Goal: Task Accomplishment & Management: Complete application form

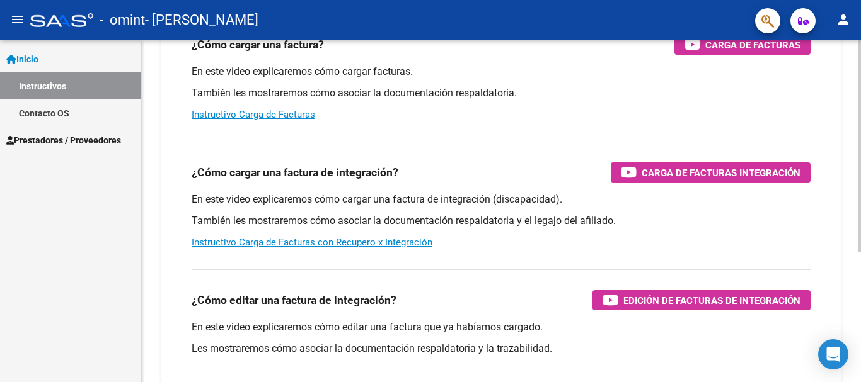
scroll to position [189, 0]
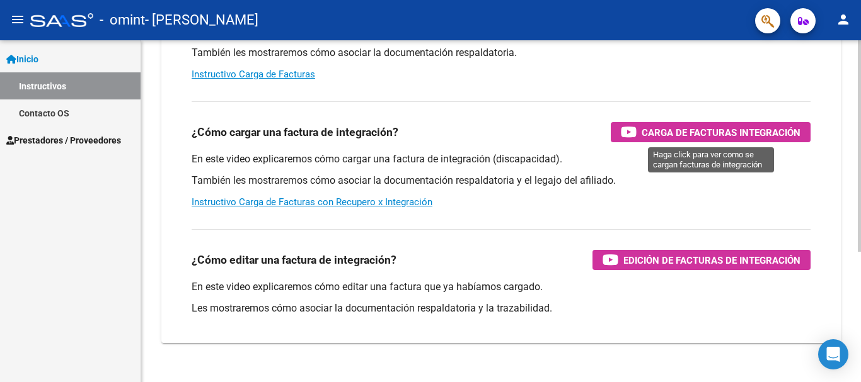
click at [658, 132] on span "Carga de Facturas Integración" at bounding box center [720, 133] width 159 height 16
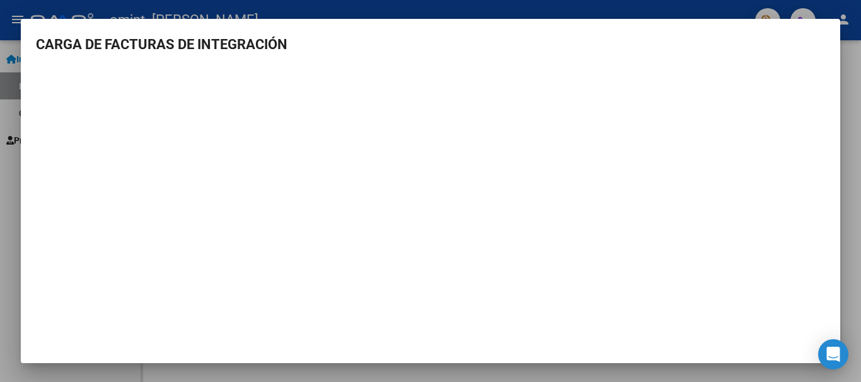
click at [851, 127] on div at bounding box center [430, 191] width 861 height 382
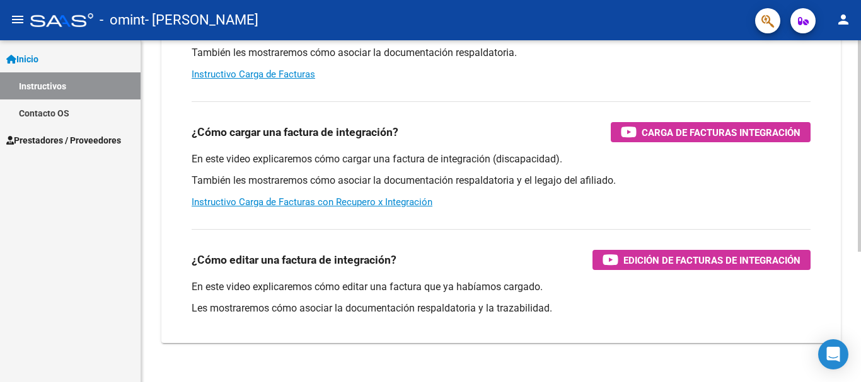
drag, startPoint x: 682, startPoint y: 132, endPoint x: 380, endPoint y: 235, distance: 318.8
click at [380, 235] on div "¿Cómo editar una factura de integración? Edición de Facturas de integración En …" at bounding box center [500, 276] width 649 height 114
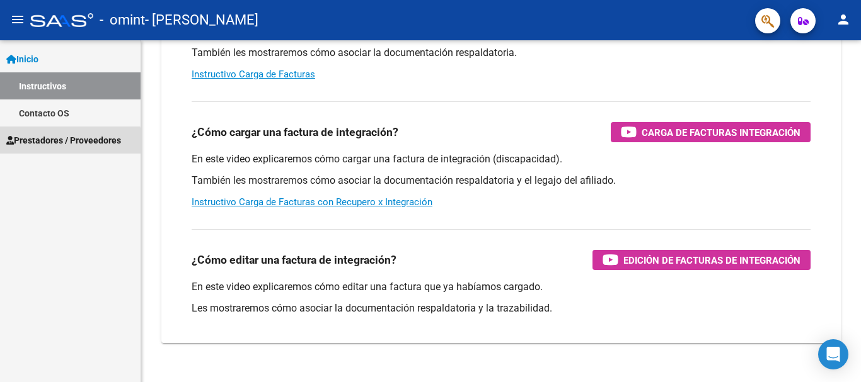
click at [52, 143] on span "Prestadores / Proveedores" at bounding box center [63, 141] width 115 height 14
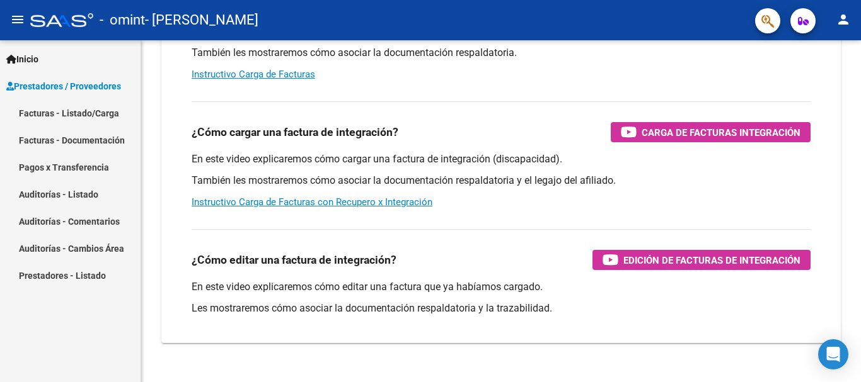
click at [76, 115] on link "Facturas - Listado/Carga" at bounding box center [70, 113] width 141 height 27
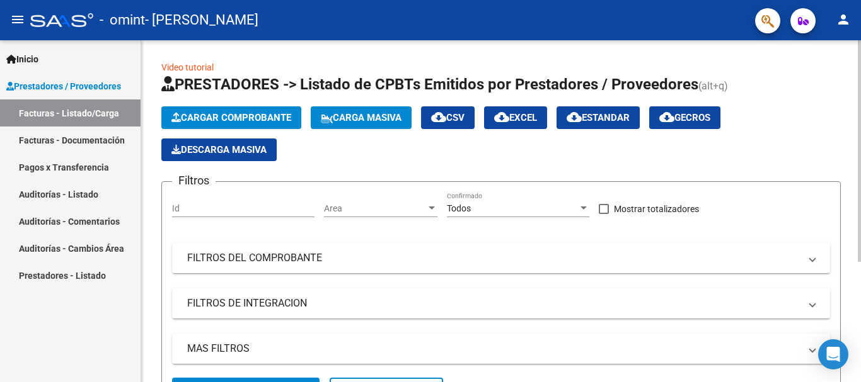
click at [250, 120] on span "Cargar Comprobante" at bounding box center [231, 117] width 120 height 11
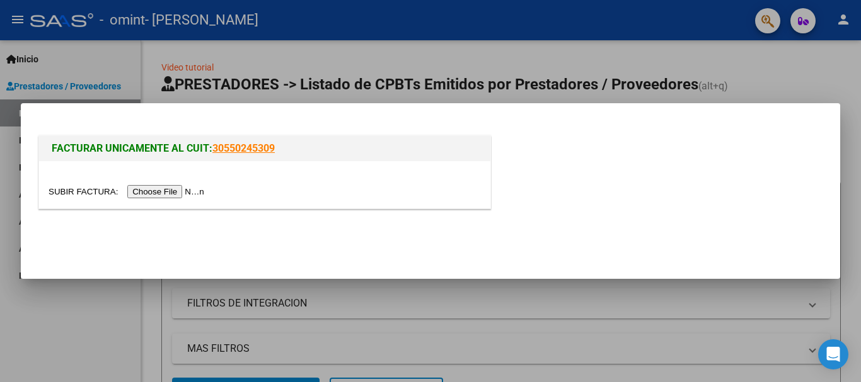
click at [195, 189] on input "file" at bounding box center [128, 191] width 159 height 13
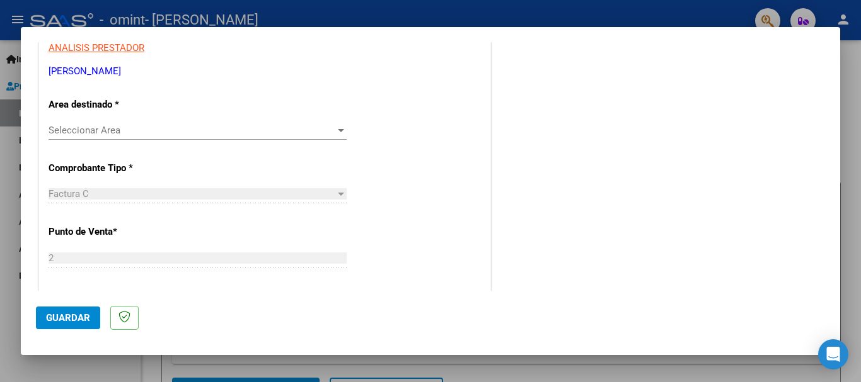
scroll to position [252, 0]
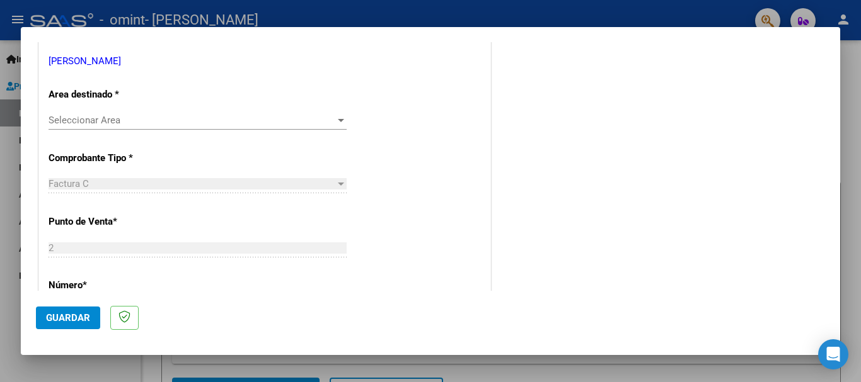
click at [338, 120] on div at bounding box center [341, 120] width 6 height 3
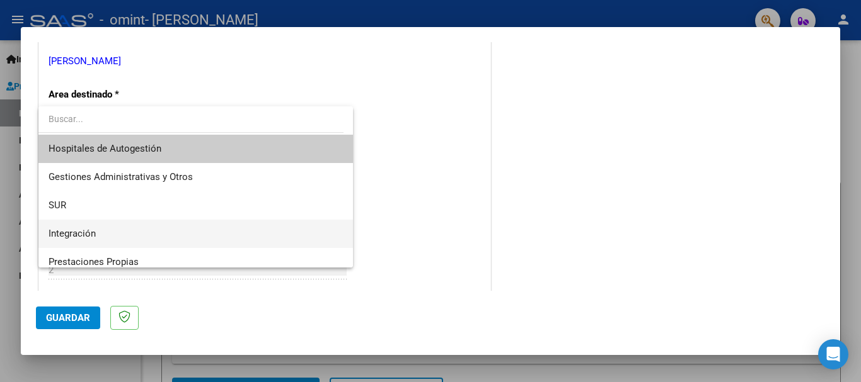
click at [186, 222] on span "Integración" at bounding box center [196, 234] width 294 height 28
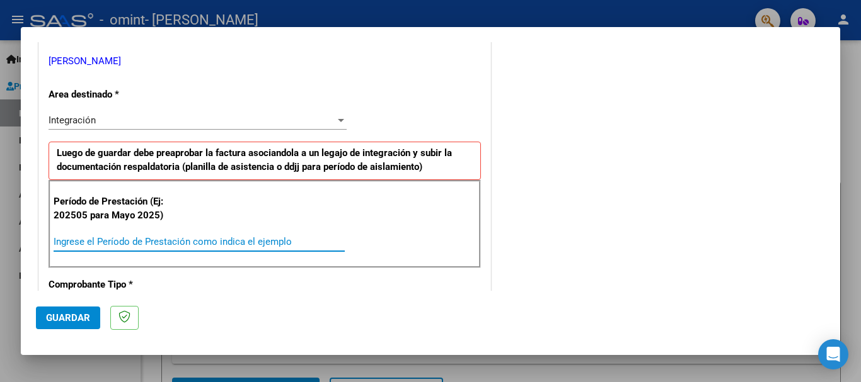
click at [227, 243] on input "Ingrese el Período de Prestación como indica el ejemplo" at bounding box center [199, 241] width 291 height 11
type input "202507"
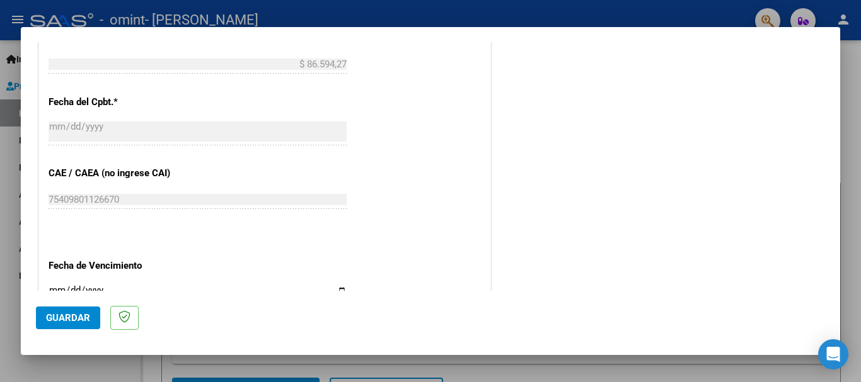
scroll to position [671, 0]
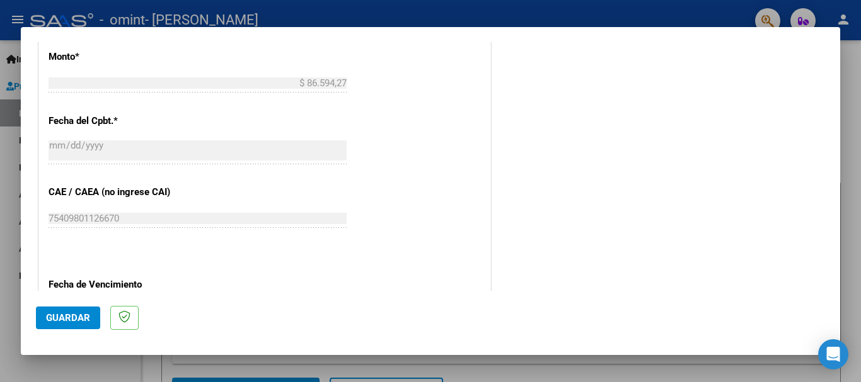
click at [76, 319] on span "Guardar" at bounding box center [68, 318] width 44 height 11
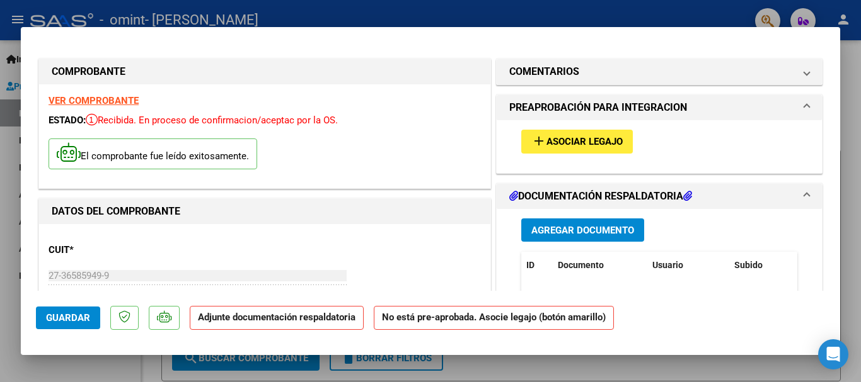
click at [590, 144] on span "Asociar Legajo" at bounding box center [584, 142] width 76 height 11
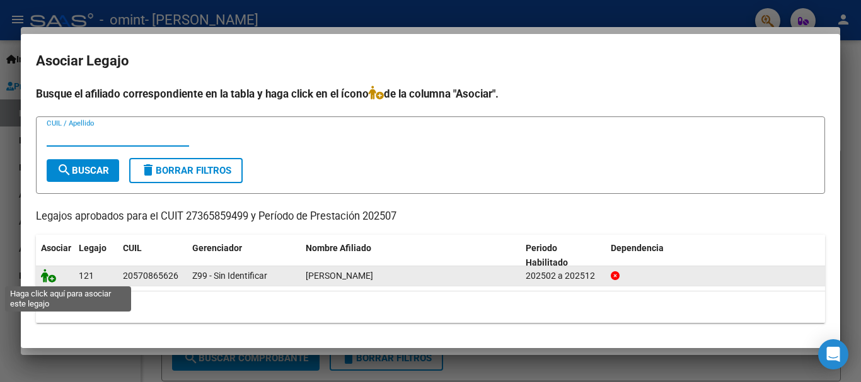
click at [50, 280] on icon at bounding box center [48, 276] width 15 height 14
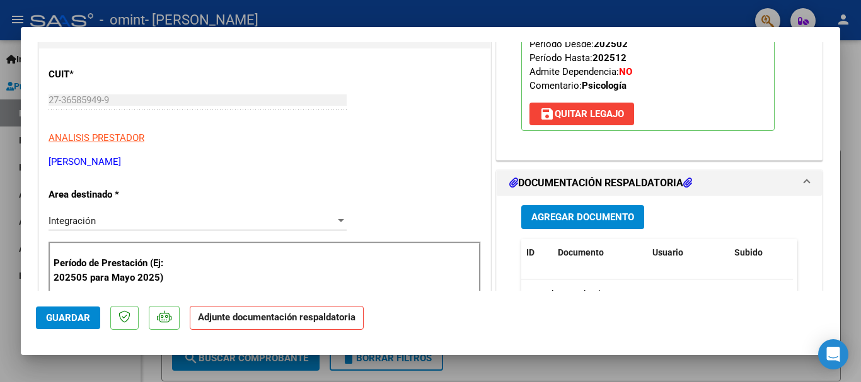
scroll to position [189, 0]
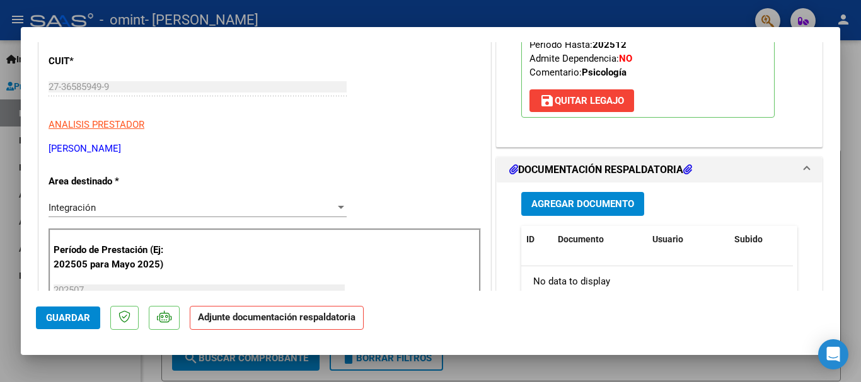
click at [624, 201] on span "Agregar Documento" at bounding box center [582, 204] width 103 height 11
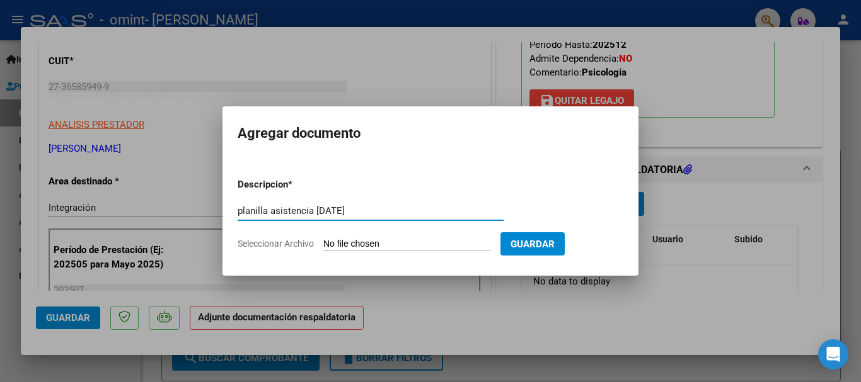
type input "planilla asistencia [DATE]"
click at [435, 242] on input "Seleccionar Archivo" at bounding box center [406, 245] width 167 height 12
type input "C:\fakepath\[PERSON_NAME] - asistencia psicologia [DATE].pdf"
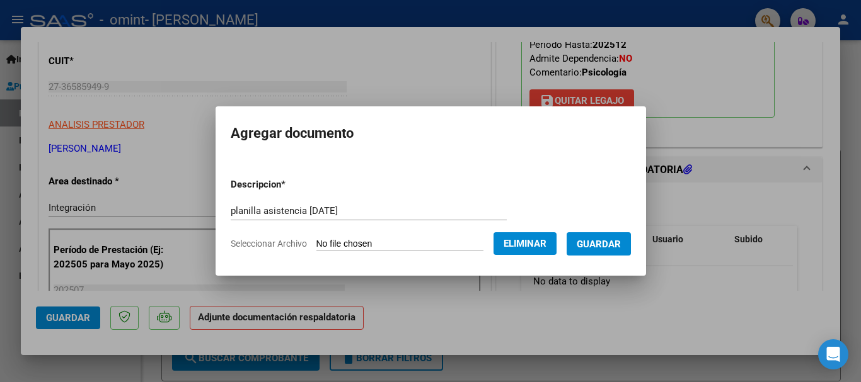
click at [608, 242] on span "Guardar" at bounding box center [599, 244] width 44 height 11
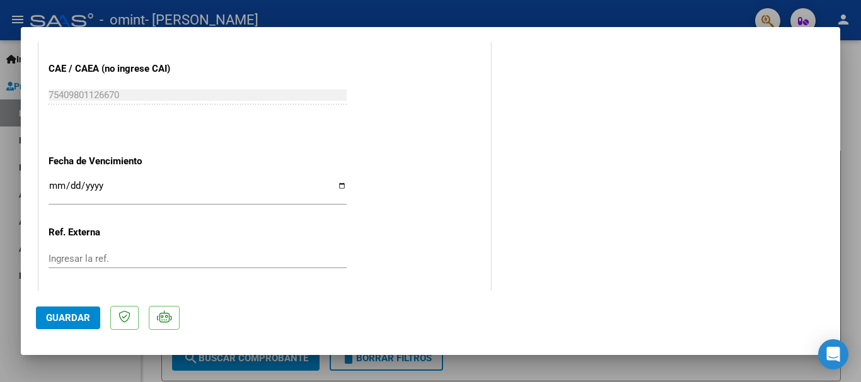
scroll to position [879, 0]
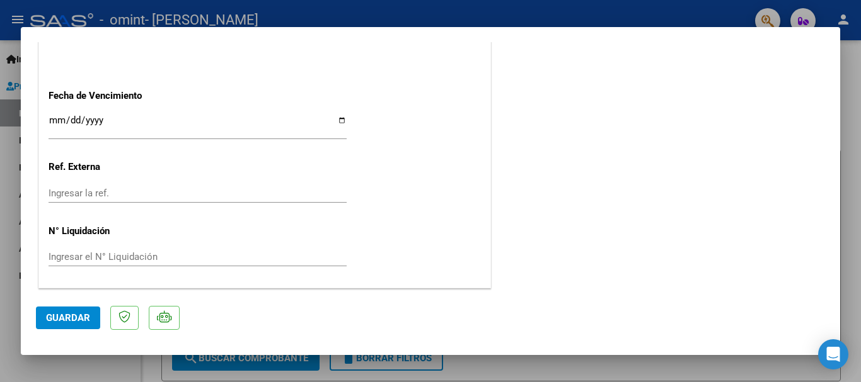
click at [57, 314] on span "Guardar" at bounding box center [68, 318] width 44 height 11
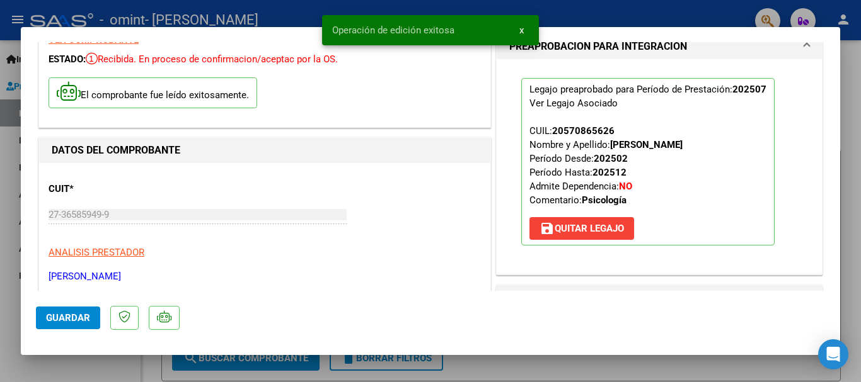
scroll to position [0, 0]
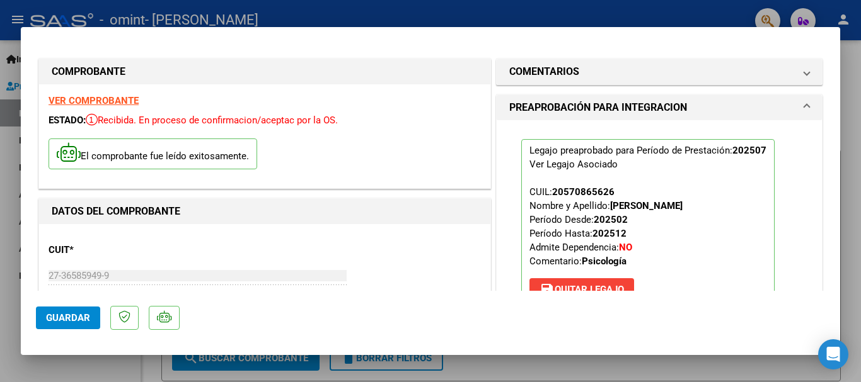
click at [850, 143] on div at bounding box center [430, 191] width 861 height 382
type input "$ 0,00"
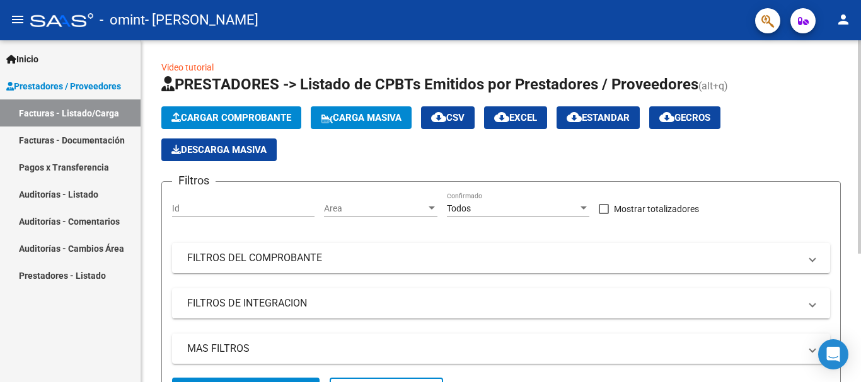
click at [539, 59] on div "Video tutorial PRESTADORES -> Listado de CPBTs Emitidos por Prestadores / Prove…" at bounding box center [501, 308] width 720 height 537
click at [274, 119] on span "Cargar Comprobante" at bounding box center [231, 117] width 120 height 11
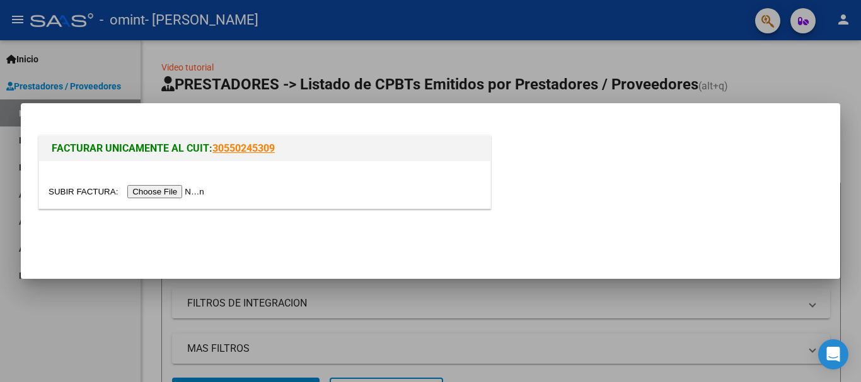
click at [174, 193] on input "file" at bounding box center [128, 191] width 159 height 13
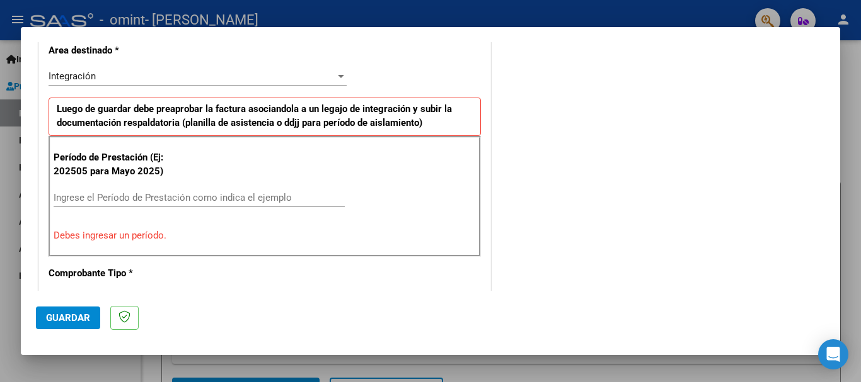
scroll to position [314, 0]
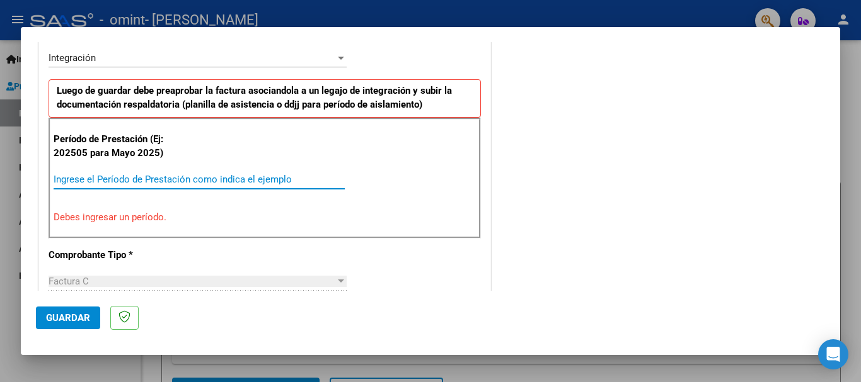
click at [170, 182] on input "Ingrese el Período de Prestación como indica el ejemplo" at bounding box center [199, 179] width 291 height 11
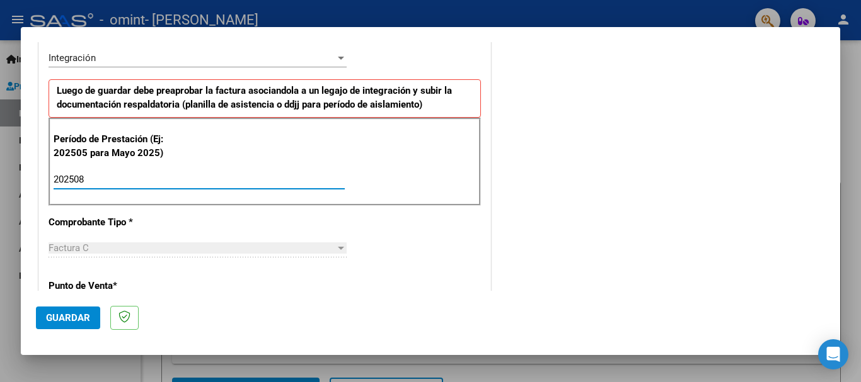
type input "202508"
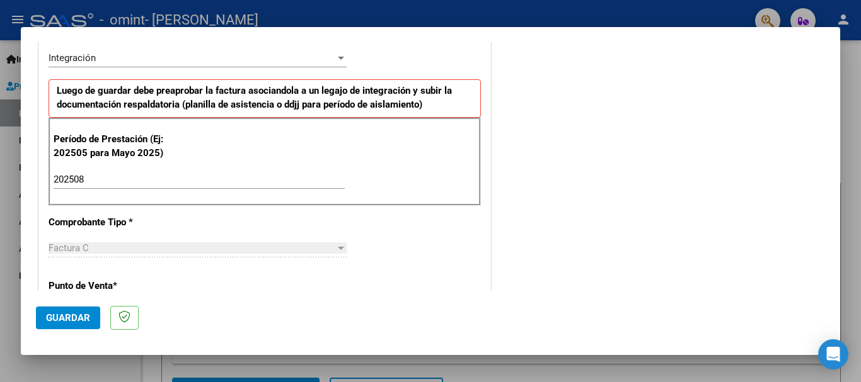
click at [233, 219] on div "CUIT * 27-36585949-9 Ingresar CUIT ANALISIS PRESTADOR [PERSON_NAME] [PERSON_NAM…" at bounding box center [264, 359] width 451 height 948
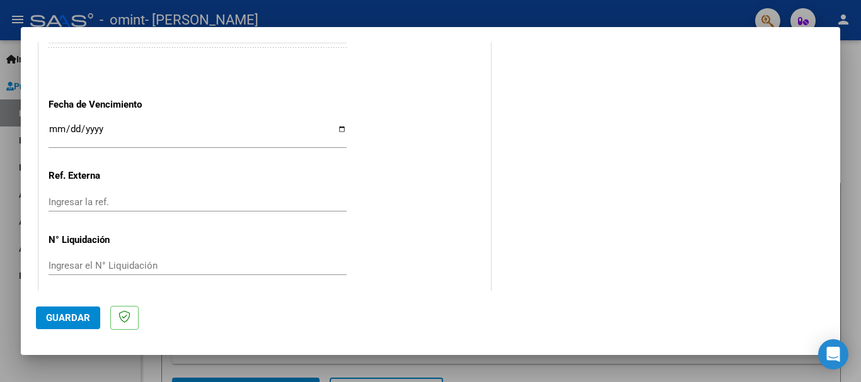
scroll to position [860, 0]
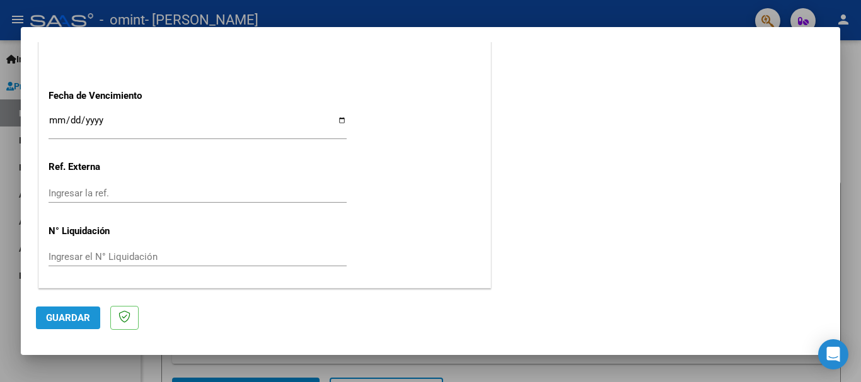
click at [71, 321] on span "Guardar" at bounding box center [68, 318] width 44 height 11
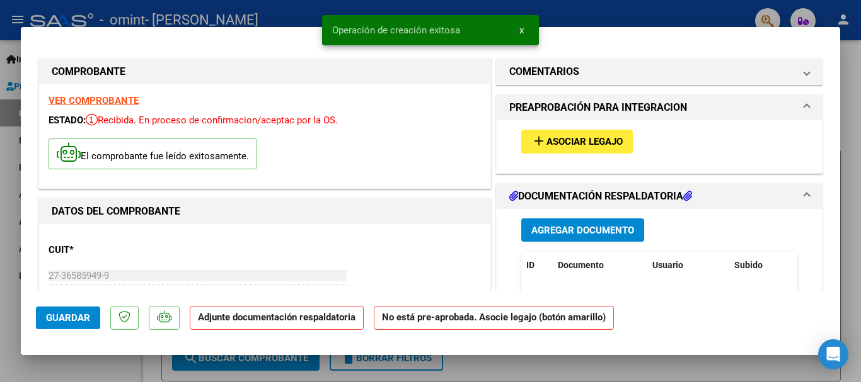
click at [595, 139] on span "Asociar Legajo" at bounding box center [584, 142] width 76 height 11
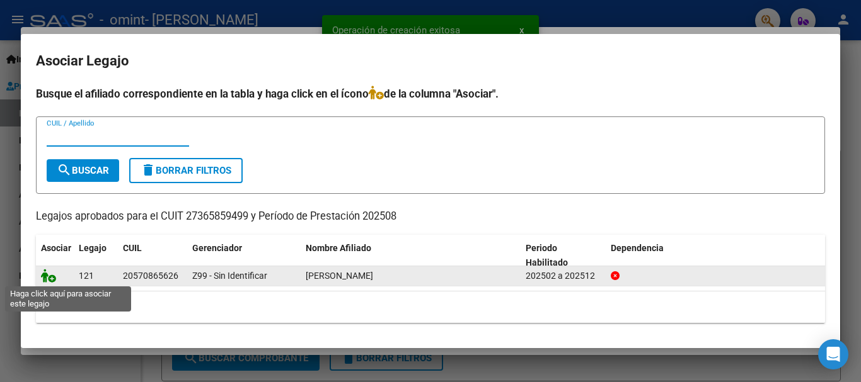
click at [45, 281] on icon at bounding box center [48, 276] width 15 height 14
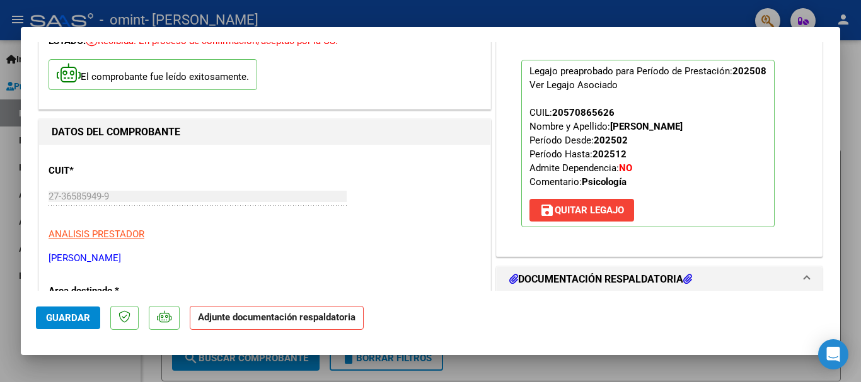
scroll to position [189, 0]
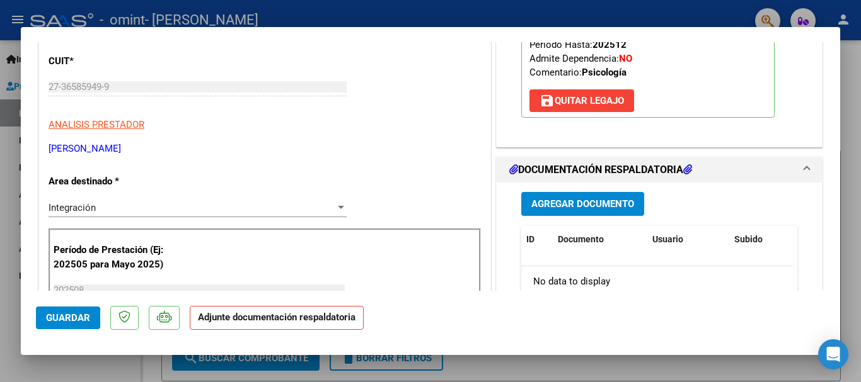
click at [577, 207] on span "Agregar Documento" at bounding box center [582, 204] width 103 height 11
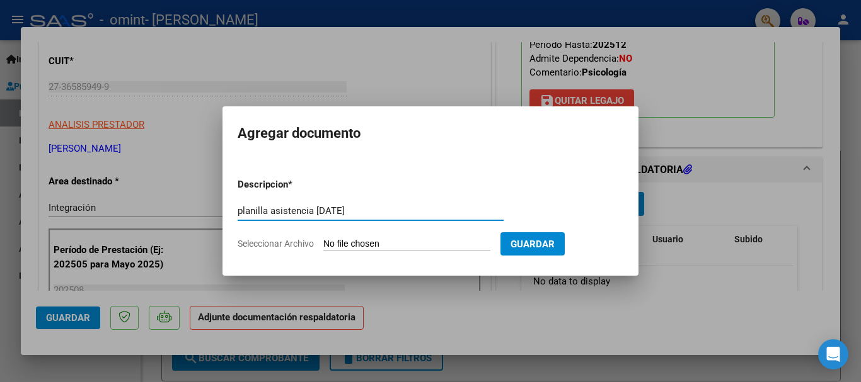
type input "planilla asistencia [DATE]"
click at [345, 244] on input "Seleccionar Archivo" at bounding box center [406, 245] width 167 height 12
type input "C:\fakepath\[PERSON_NAME] - asistencia psicologia [DATE].pdf"
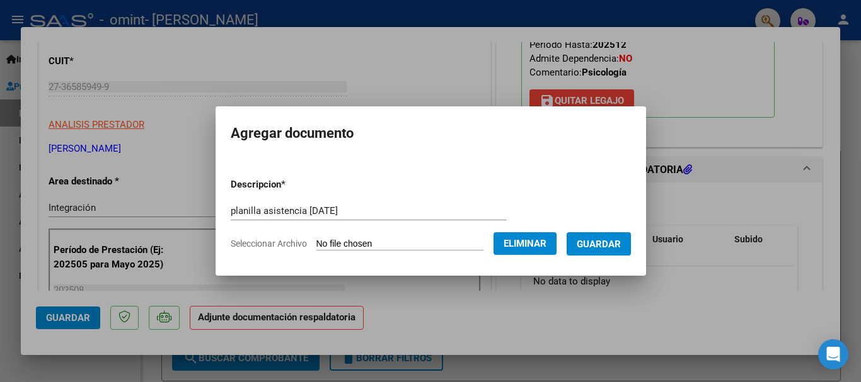
click at [602, 246] on span "Guardar" at bounding box center [599, 244] width 44 height 11
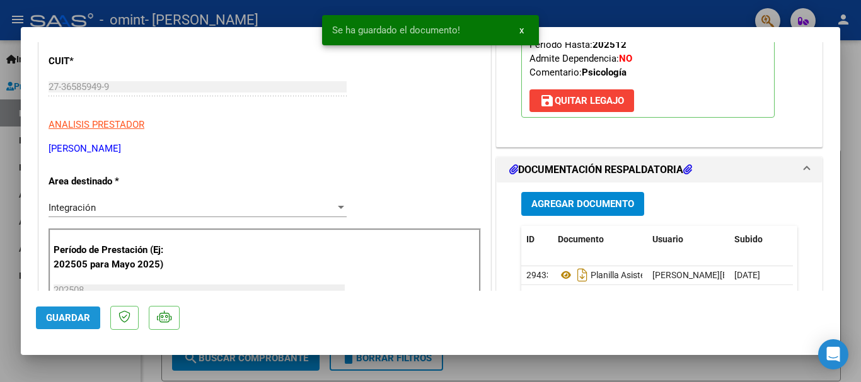
click at [81, 319] on span "Guardar" at bounding box center [68, 318] width 44 height 11
click at [479, 369] on div at bounding box center [430, 191] width 861 height 382
type input "$ 0,00"
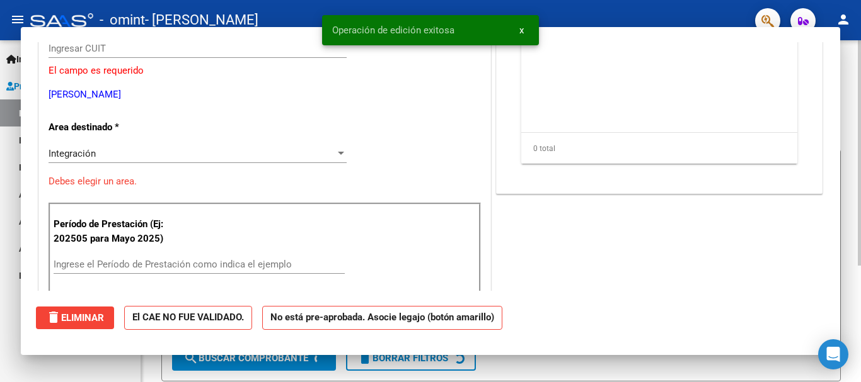
scroll to position [151, 0]
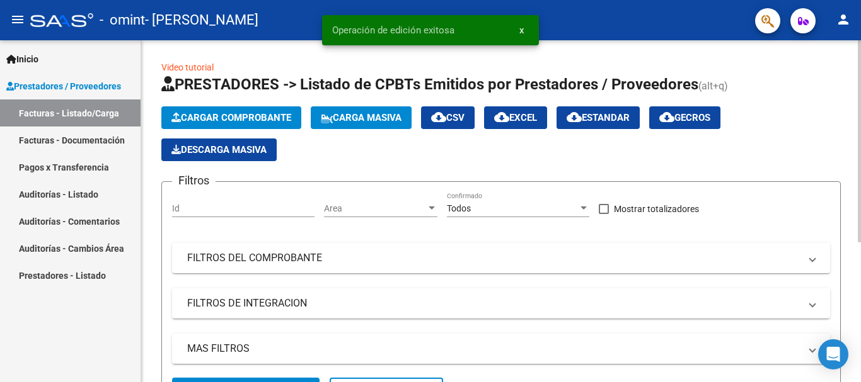
click at [226, 117] on span "Cargar Comprobante" at bounding box center [231, 117] width 120 height 11
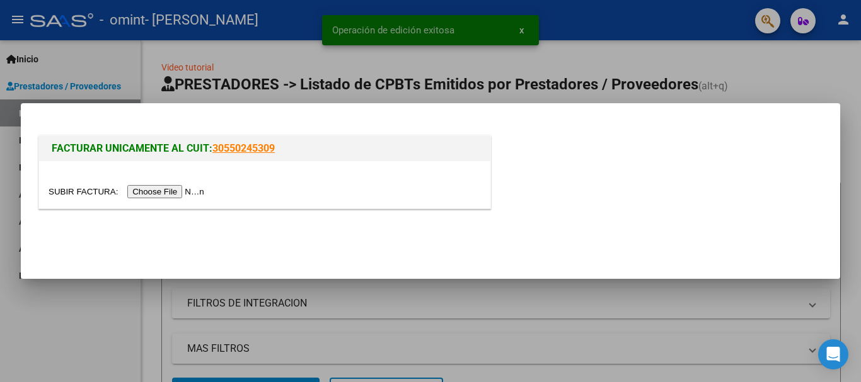
click at [176, 190] on input "file" at bounding box center [128, 191] width 159 height 13
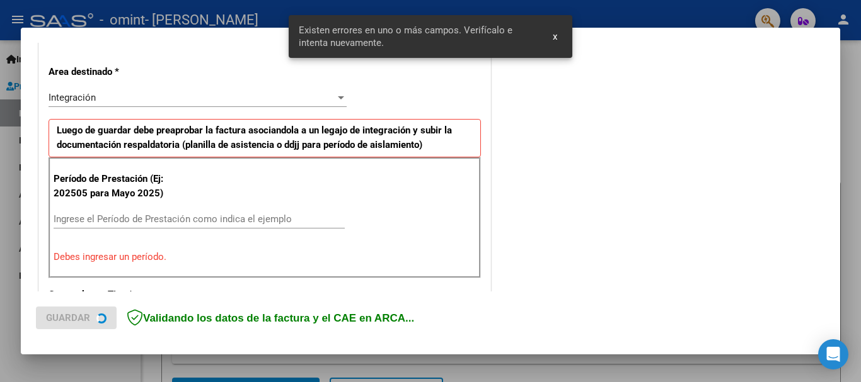
scroll to position [291, 0]
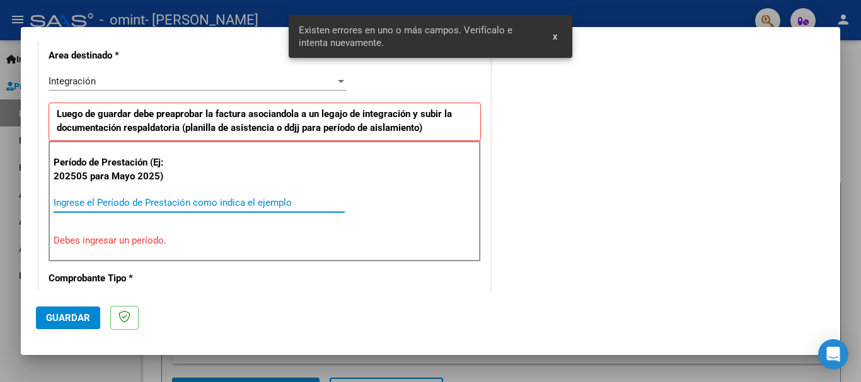
click at [158, 205] on input "Ingrese el Período de Prestación como indica el ejemplo" at bounding box center [199, 202] width 291 height 11
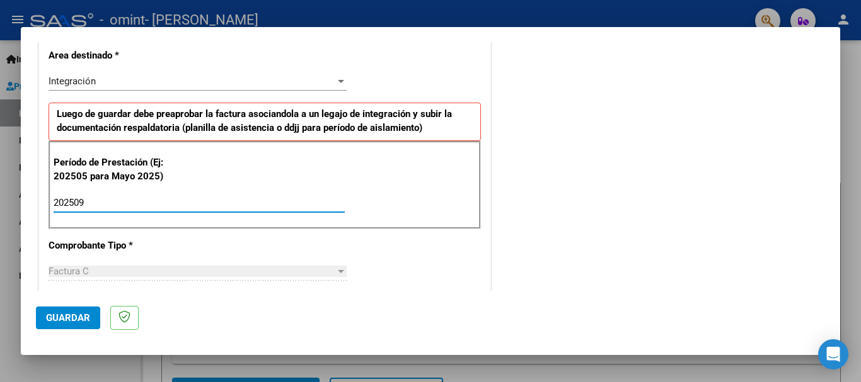
type input "202509"
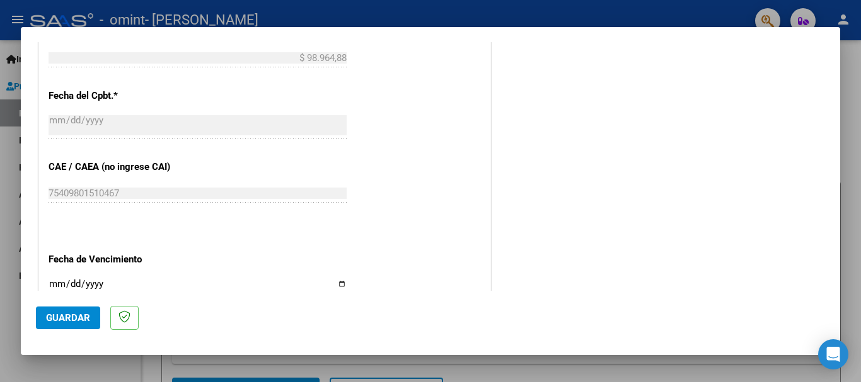
scroll to position [795, 0]
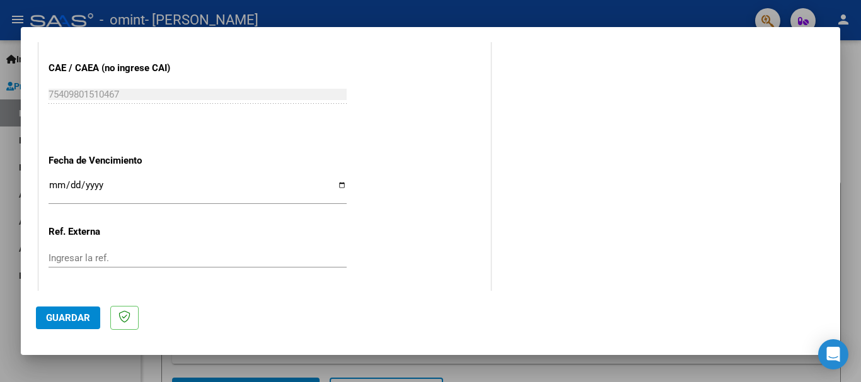
click at [66, 314] on span "Guardar" at bounding box center [68, 318] width 44 height 11
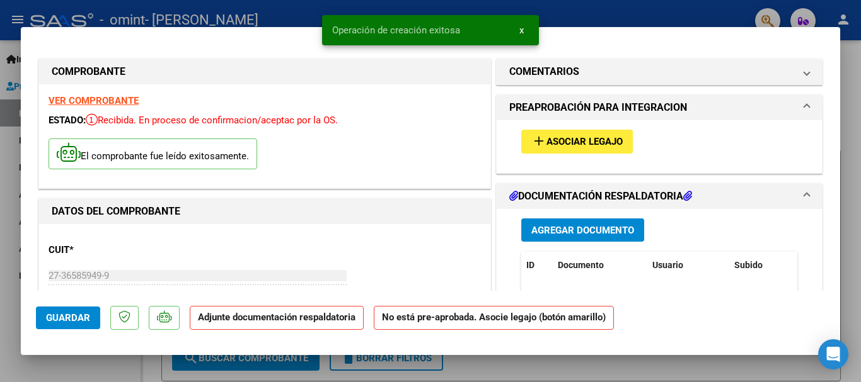
click at [560, 145] on span "Asociar Legajo" at bounding box center [584, 142] width 76 height 11
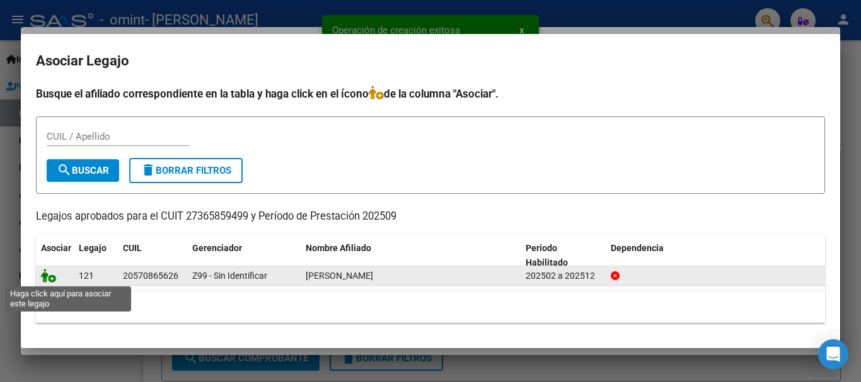
click at [47, 278] on icon at bounding box center [48, 276] width 15 height 14
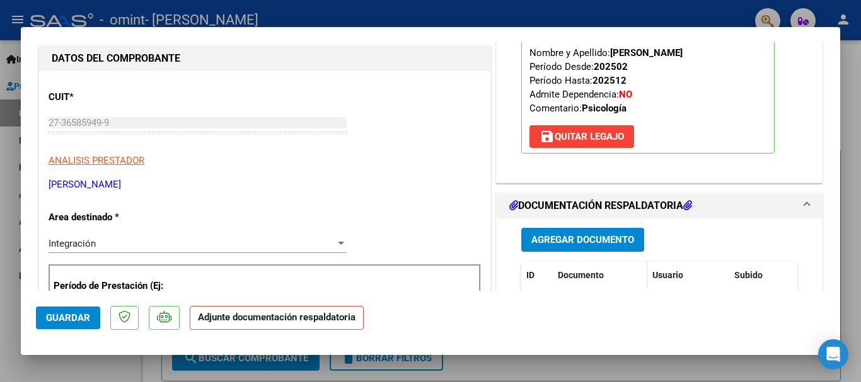
scroll to position [189, 0]
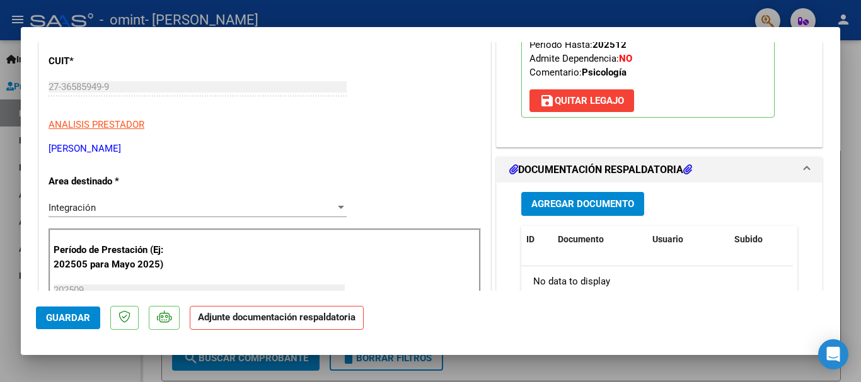
click at [587, 203] on span "Agregar Documento" at bounding box center [582, 204] width 103 height 11
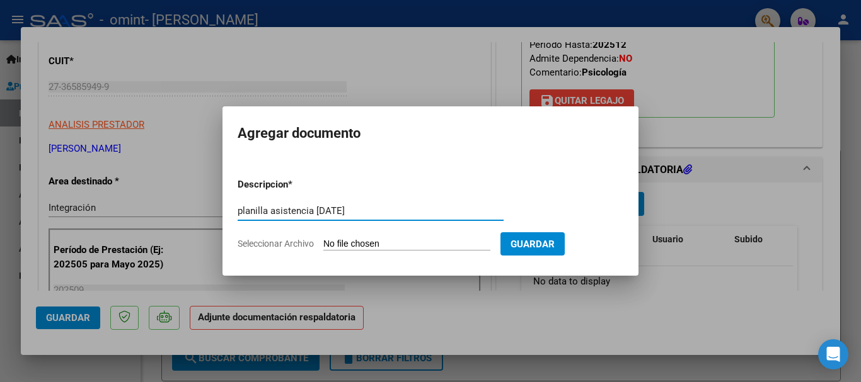
type input "planilla asistencia [DATE]"
click at [447, 240] on input "Seleccionar Archivo" at bounding box center [406, 245] width 167 height 12
type input "C:\fakepath\[PERSON_NAME] - asistencia psicologia [DATE].pdf"
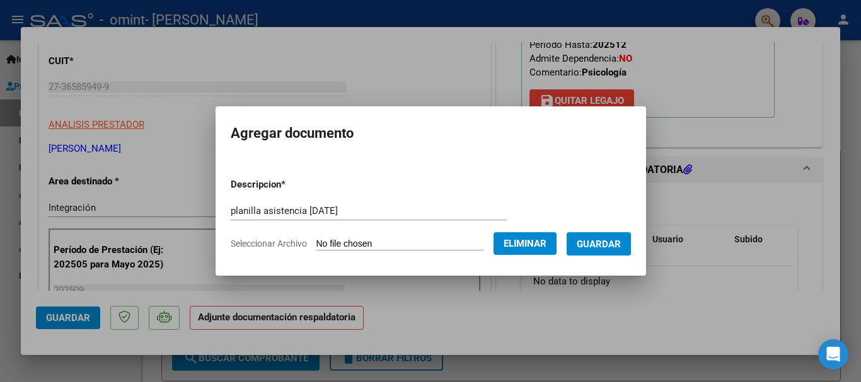
click at [606, 244] on span "Guardar" at bounding box center [599, 244] width 44 height 11
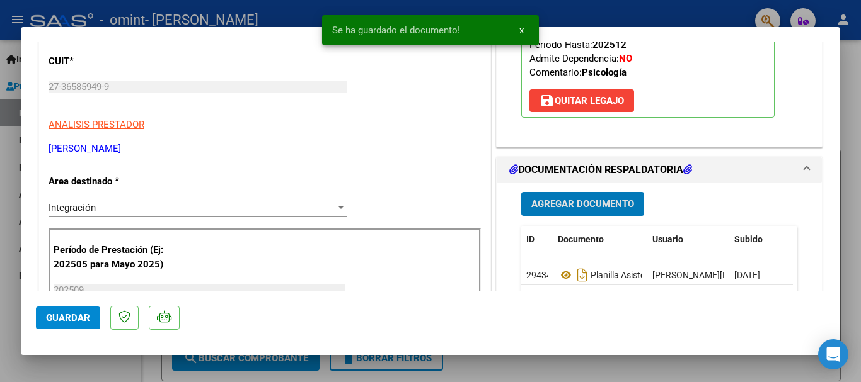
click at [69, 317] on span "Guardar" at bounding box center [68, 318] width 44 height 11
click at [9, 359] on div at bounding box center [430, 191] width 861 height 382
type input "$ 0,00"
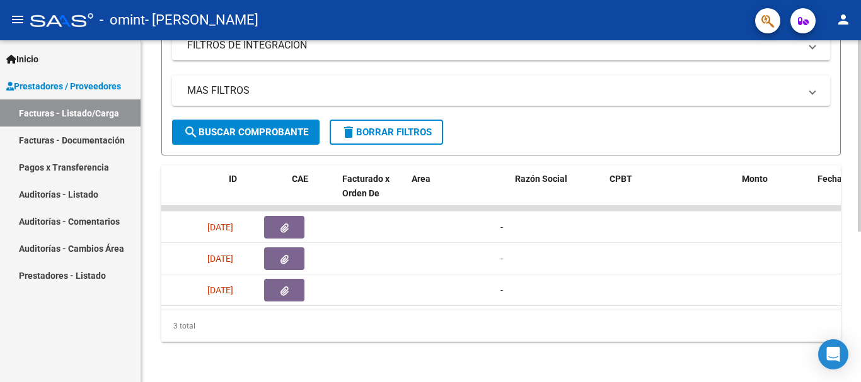
scroll to position [0, 0]
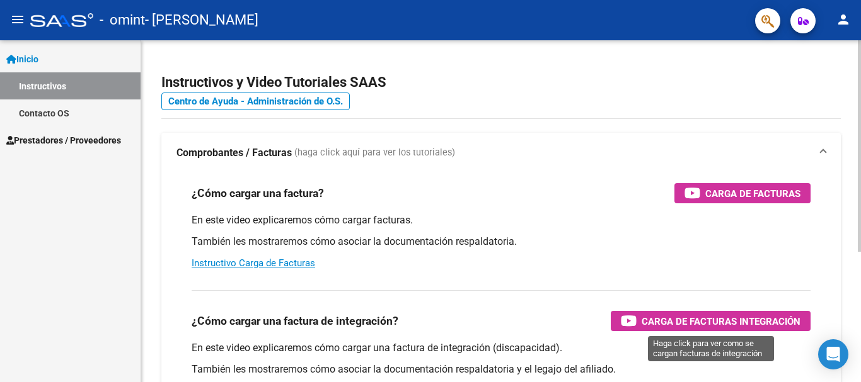
click at [721, 322] on span "Carga de Facturas Integración" at bounding box center [720, 322] width 159 height 16
